Goal: Task Accomplishment & Management: Complete application form

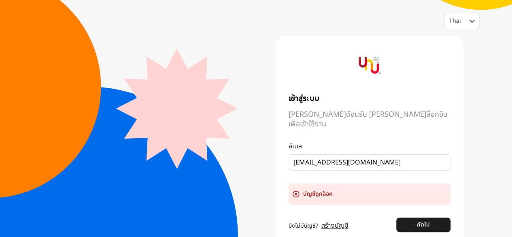
click at [296, 190] on icon at bounding box center [296, 194] width 8 height 8
click at [418, 217] on button "ถัดไป" at bounding box center [423, 224] width 54 height 15
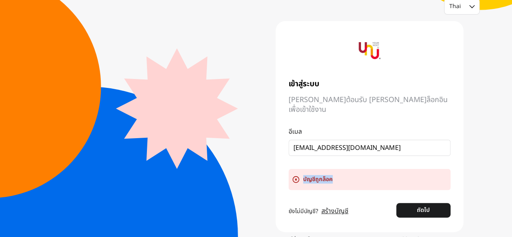
scroll to position [27, 0]
